Goal: Information Seeking & Learning: Learn about a topic

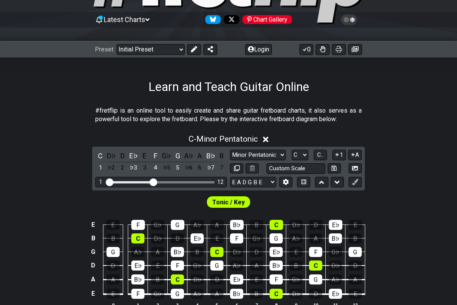
scroll to position [73, 0]
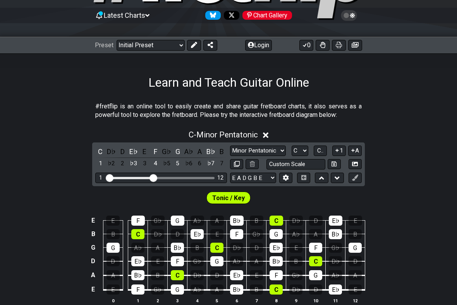
click at [170, 43] on select "Welcome to #fretflip! Initial Preset Custom Preset Minor Pentatonic Major Penta…" at bounding box center [150, 45] width 68 height 11
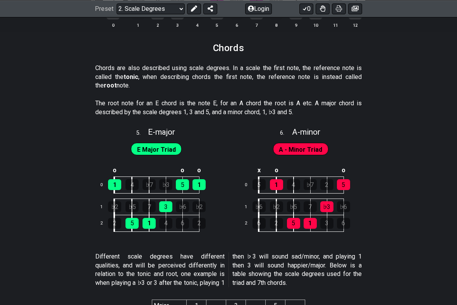
scroll to position [1253, 0]
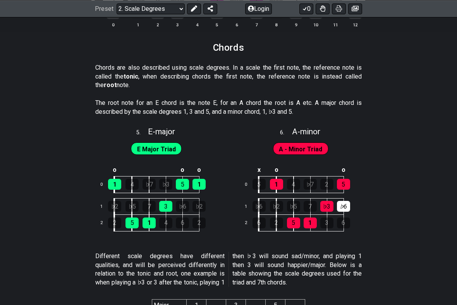
click at [351, 180] on td "5" at bounding box center [352, 184] width 17 height 17
click at [344, 201] on div "♭6" at bounding box center [343, 206] width 13 height 11
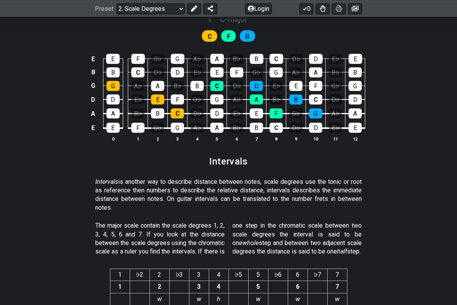
scroll to position [1862, 0]
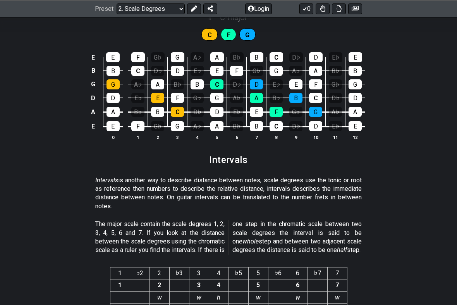
click at [397, 152] on section "Intervals" at bounding box center [228, 162] width 457 height 20
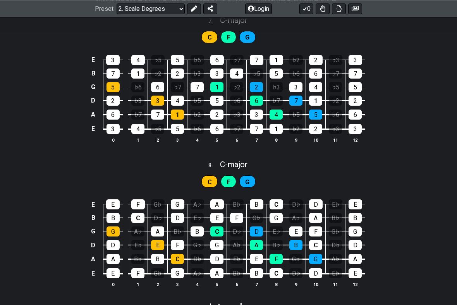
scroll to position [1700, 0]
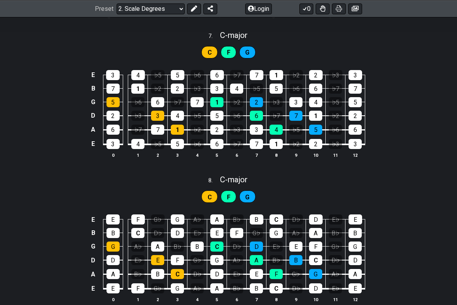
click at [168, 10] on select "Welcome to #fretflip! Initial Preset Custom Preset Minor Pentatonic Major Penta…" at bounding box center [150, 8] width 68 height 11
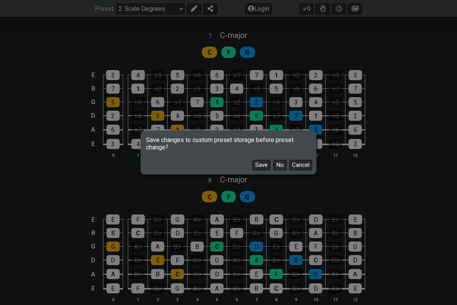
click at [284, 163] on button "No" at bounding box center [279, 165] width 13 height 10
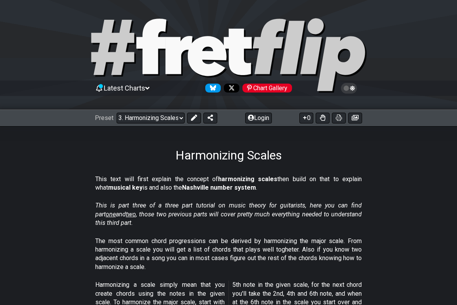
click at [156, 120] on select "Welcome to #fretflip! Initial Preset Custom Preset Minor Pentatonic Major Penta…" at bounding box center [150, 118] width 68 height 11
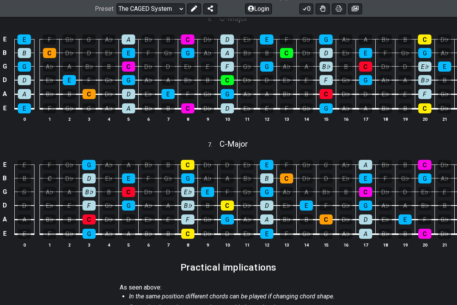
scroll to position [559, 0]
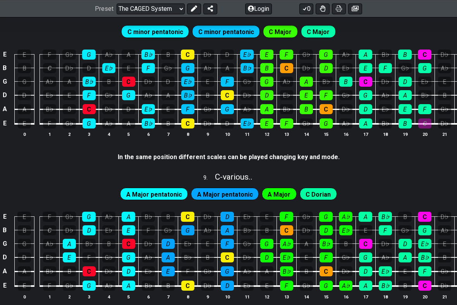
scroll to position [899, 0]
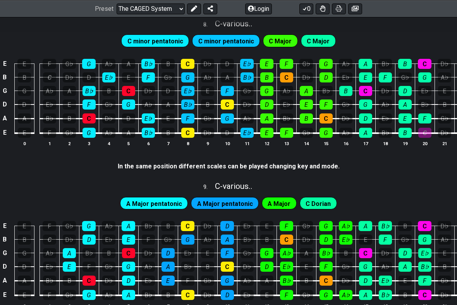
click at [161, 5] on select "Welcome to #fretflip! Initial Preset Custom Preset Minor Pentatonic Major Penta…" at bounding box center [150, 8] width 68 height 11
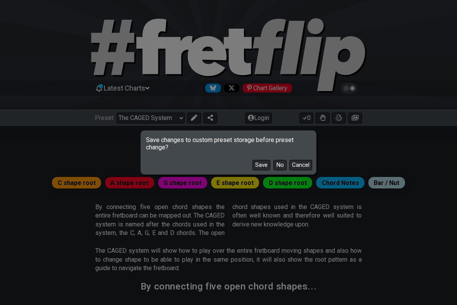
click at [281, 166] on button "No" at bounding box center [279, 165] width 13 height 10
select select "/musical-notes-explained"
